Goal: Information Seeking & Learning: Learn about a topic

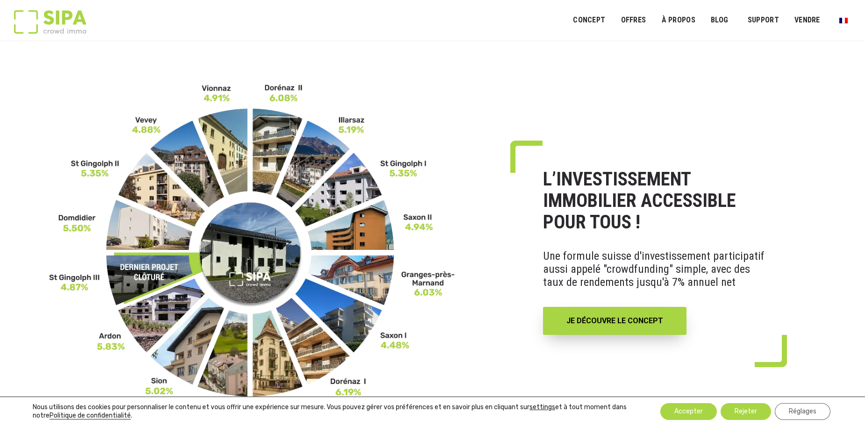
click at [259, 147] on img at bounding box center [252, 251] width 406 height 337
click at [275, 132] on img at bounding box center [252, 251] width 406 height 337
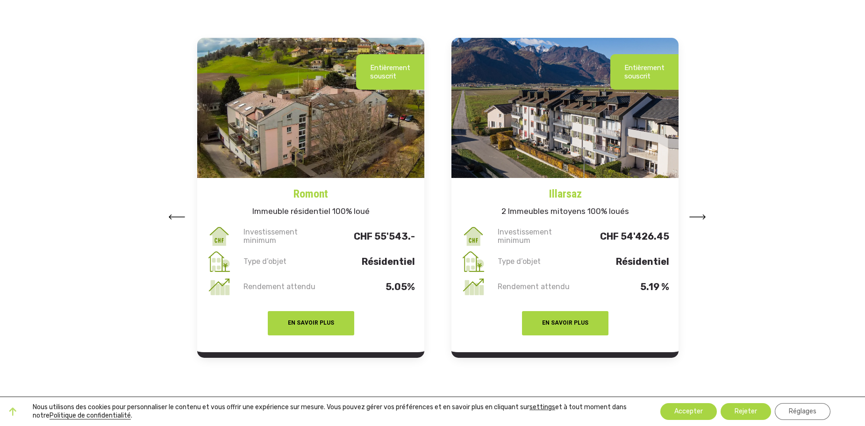
scroll to position [1168, 0]
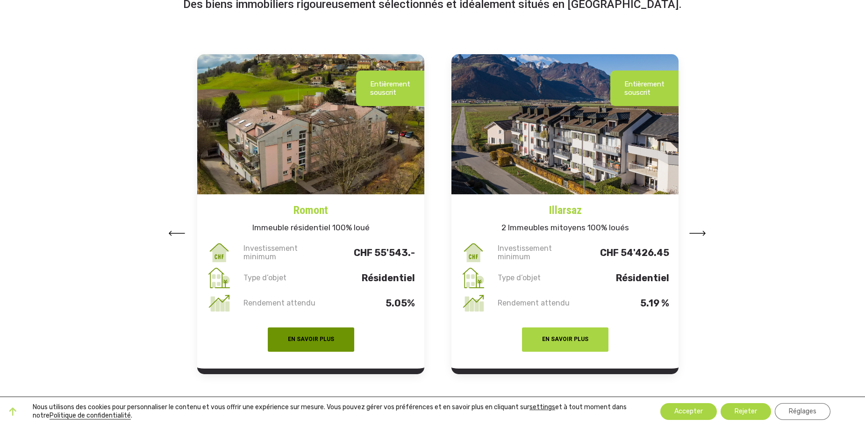
click at [321, 342] on button "EN SAVOIR PLUS" at bounding box center [311, 340] width 86 height 24
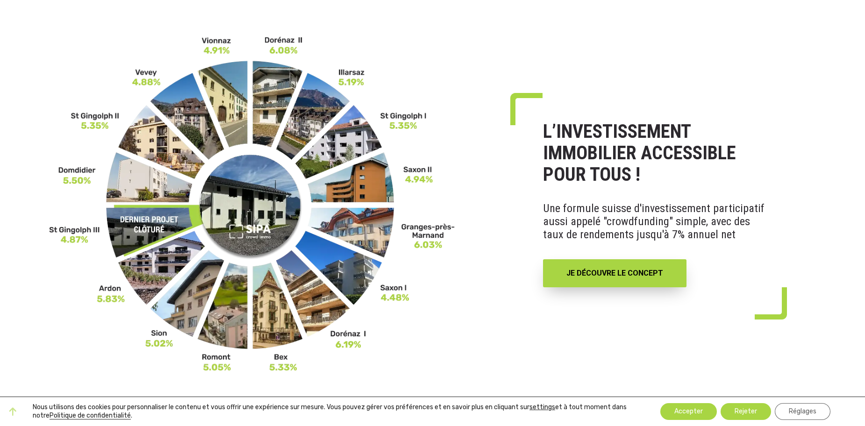
scroll to position [47, 0]
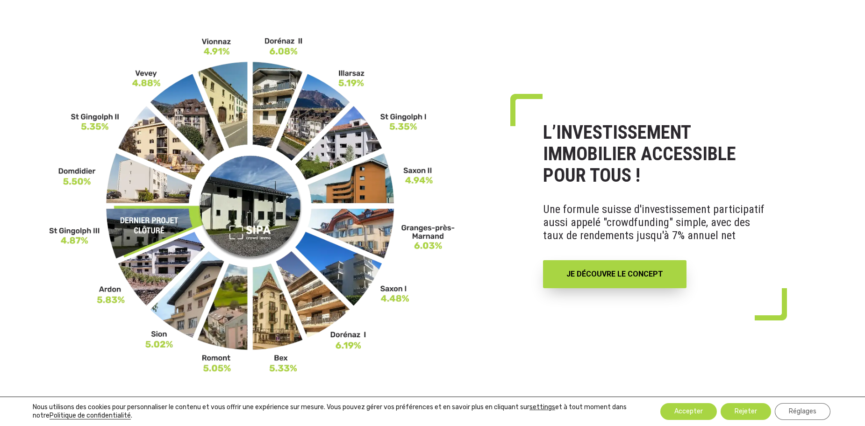
click at [268, 333] on img at bounding box center [252, 204] width 406 height 337
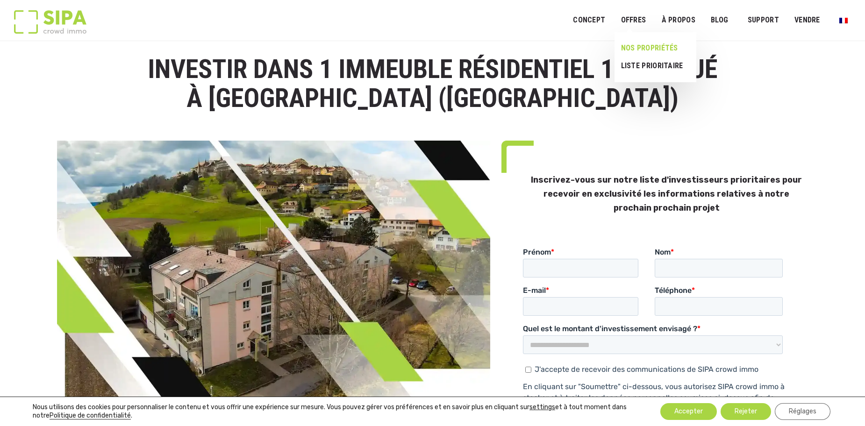
click at [653, 49] on link "NOS PROPRIÉTÉS" at bounding box center [651, 48] width 74 height 18
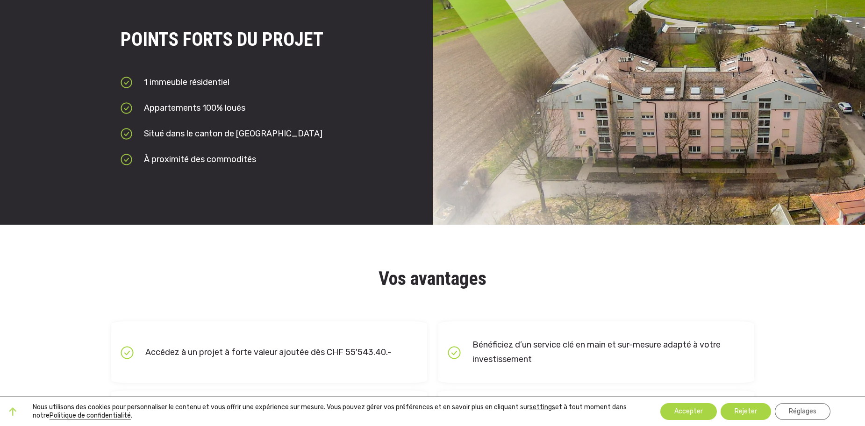
scroll to position [888, 0]
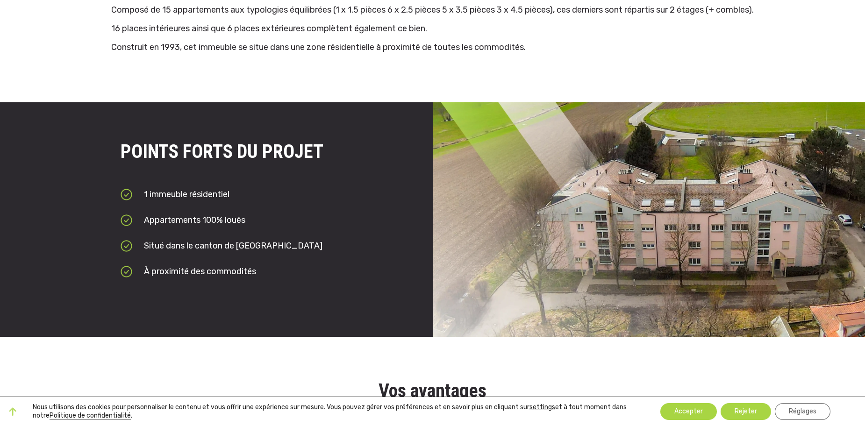
click at [544, 237] on div at bounding box center [649, 219] width 433 height 235
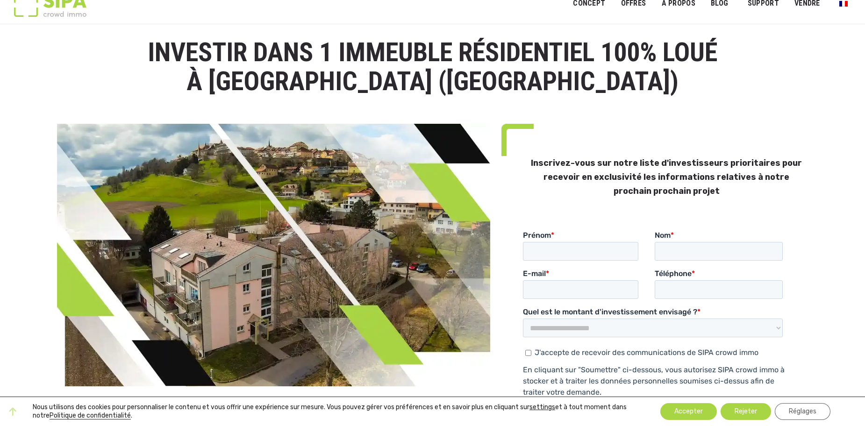
scroll to position [0, 0]
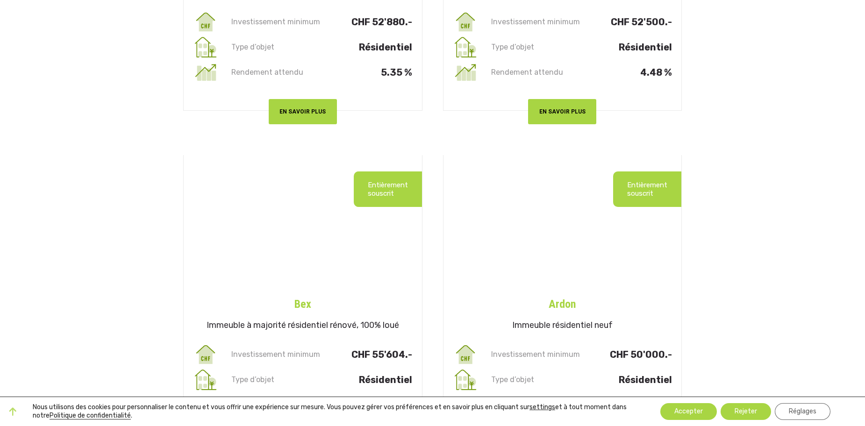
scroll to position [1822, 0]
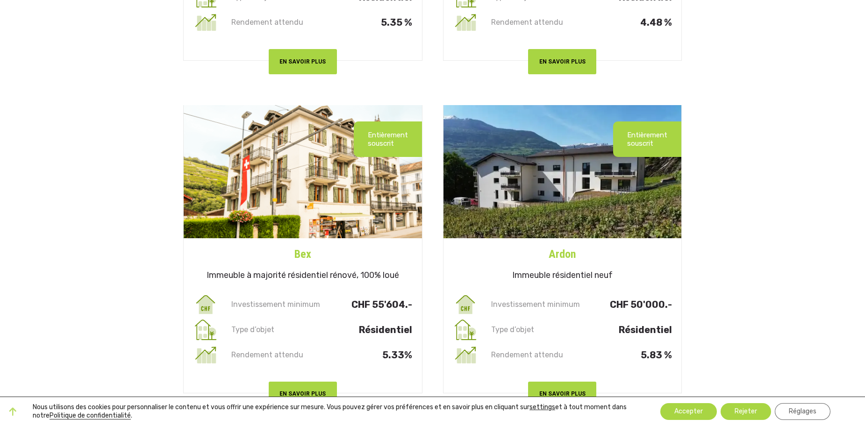
click at [567, 254] on h4 "Ardon" at bounding box center [562, 250] width 238 height 24
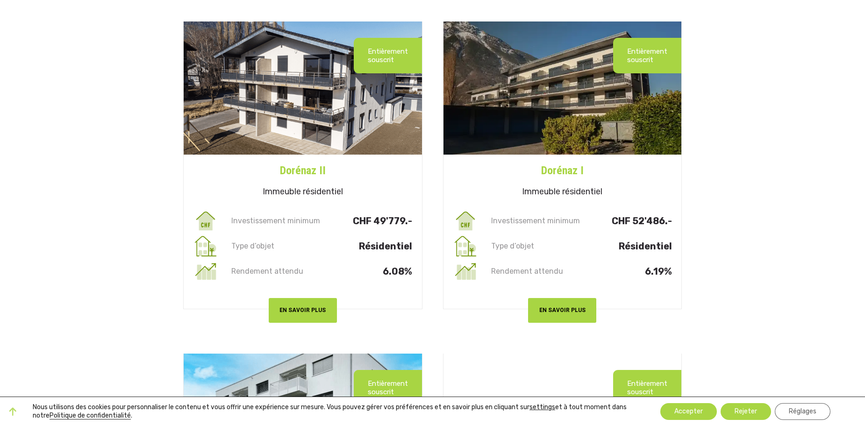
scroll to position [2243, 0]
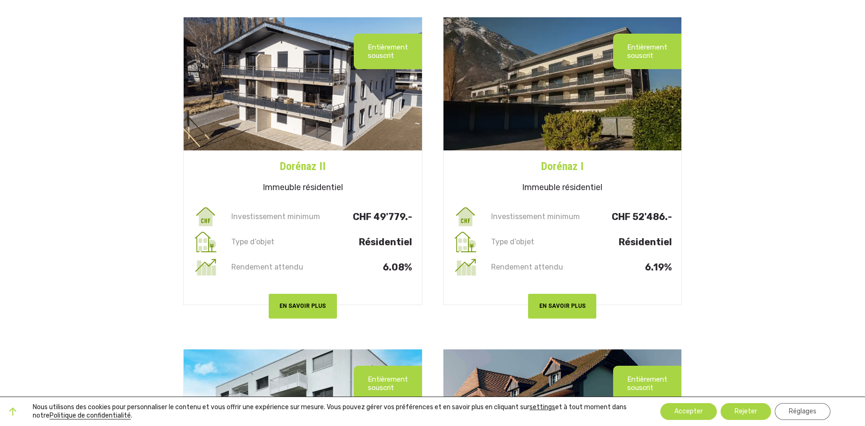
click at [566, 162] on h4 "Dorénaz I" at bounding box center [562, 162] width 238 height 24
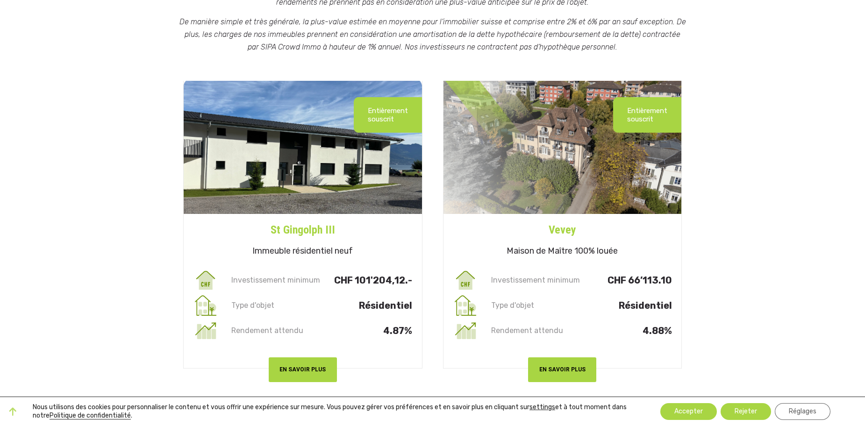
scroll to position [0, 0]
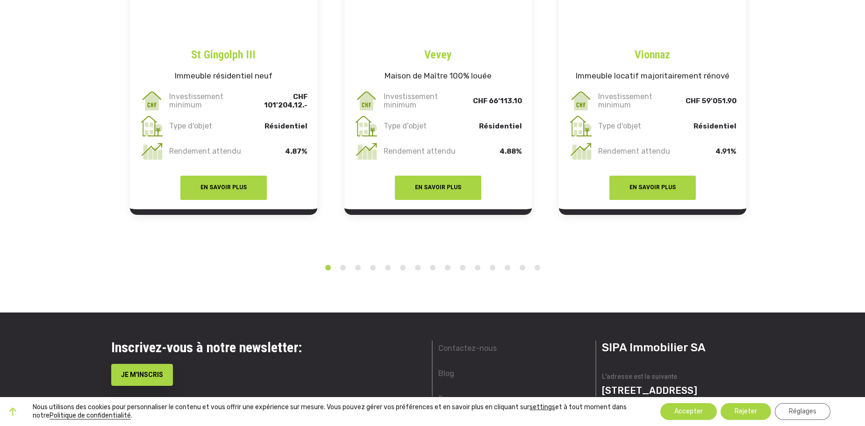
scroll to position [1776, 0]
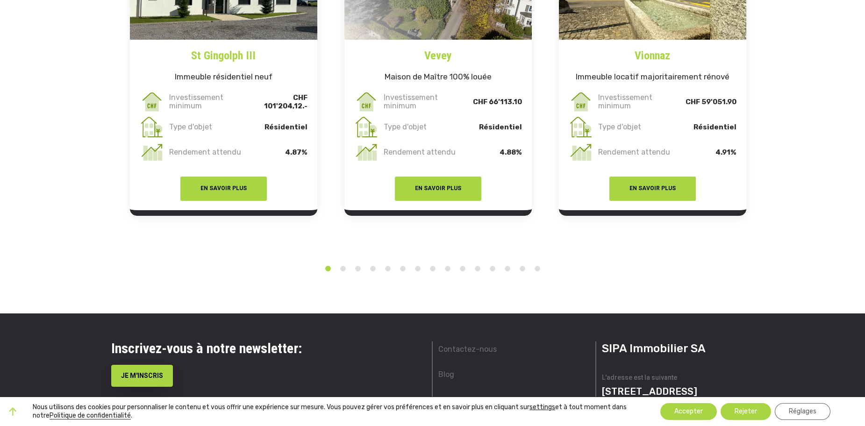
click at [342, 271] on button "2" at bounding box center [342, 268] width 9 height 9
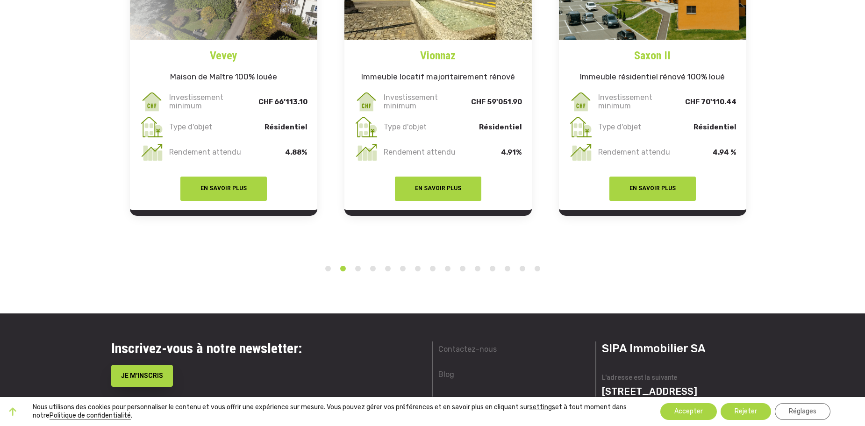
click at [356, 270] on button "3" at bounding box center [357, 268] width 9 height 9
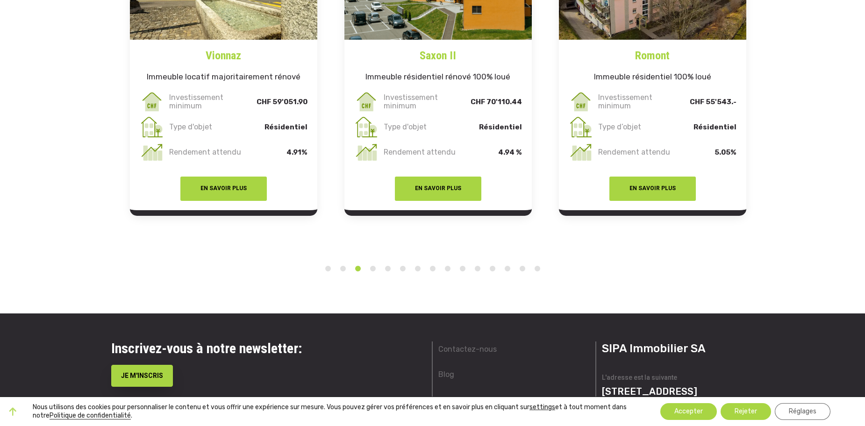
click at [383, 269] on li "5" at bounding box center [387, 265] width 9 height 15
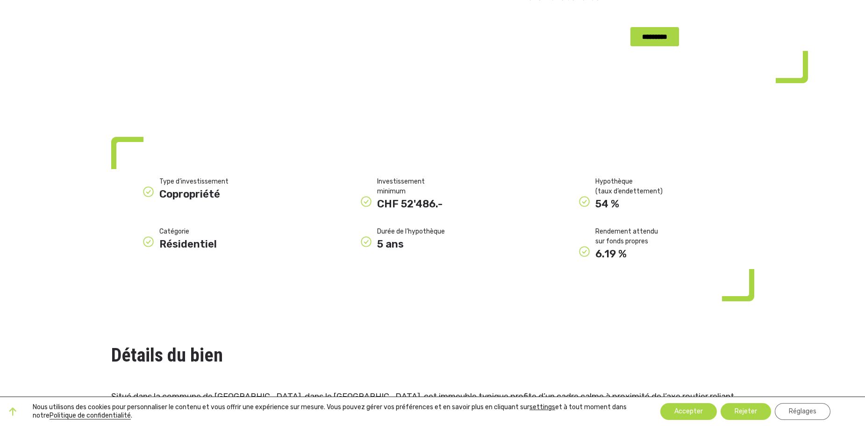
scroll to position [407, 0]
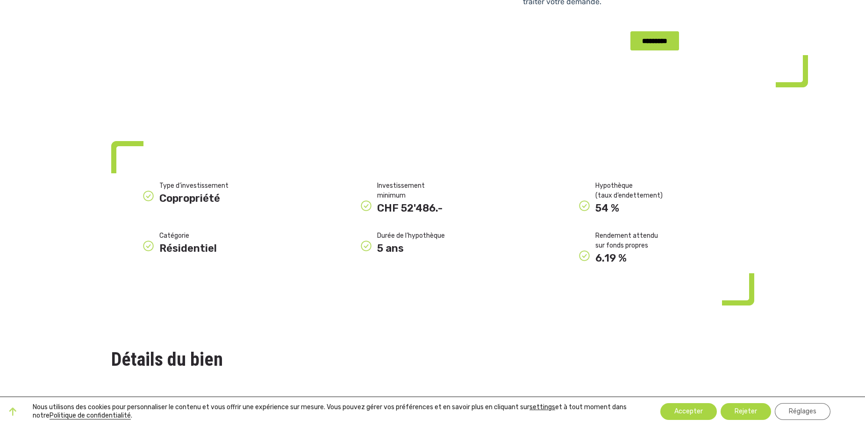
click at [389, 212] on div "CHF 52'486.-" at bounding box center [440, 207] width 127 height 15
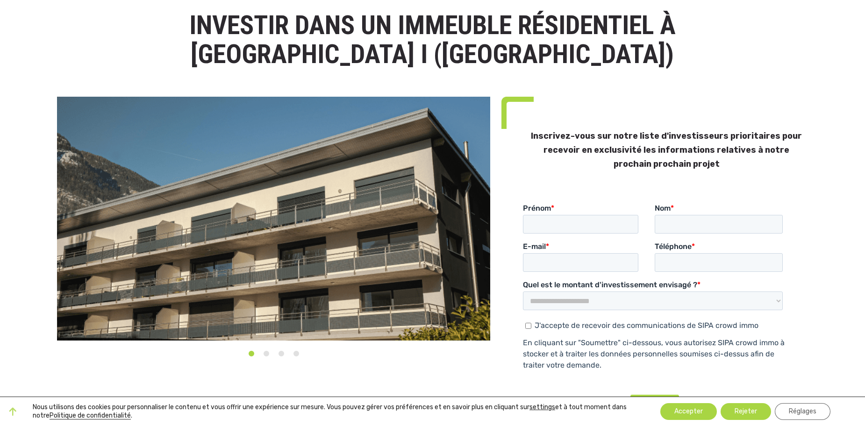
scroll to position [0, 0]
